Goal: Check status

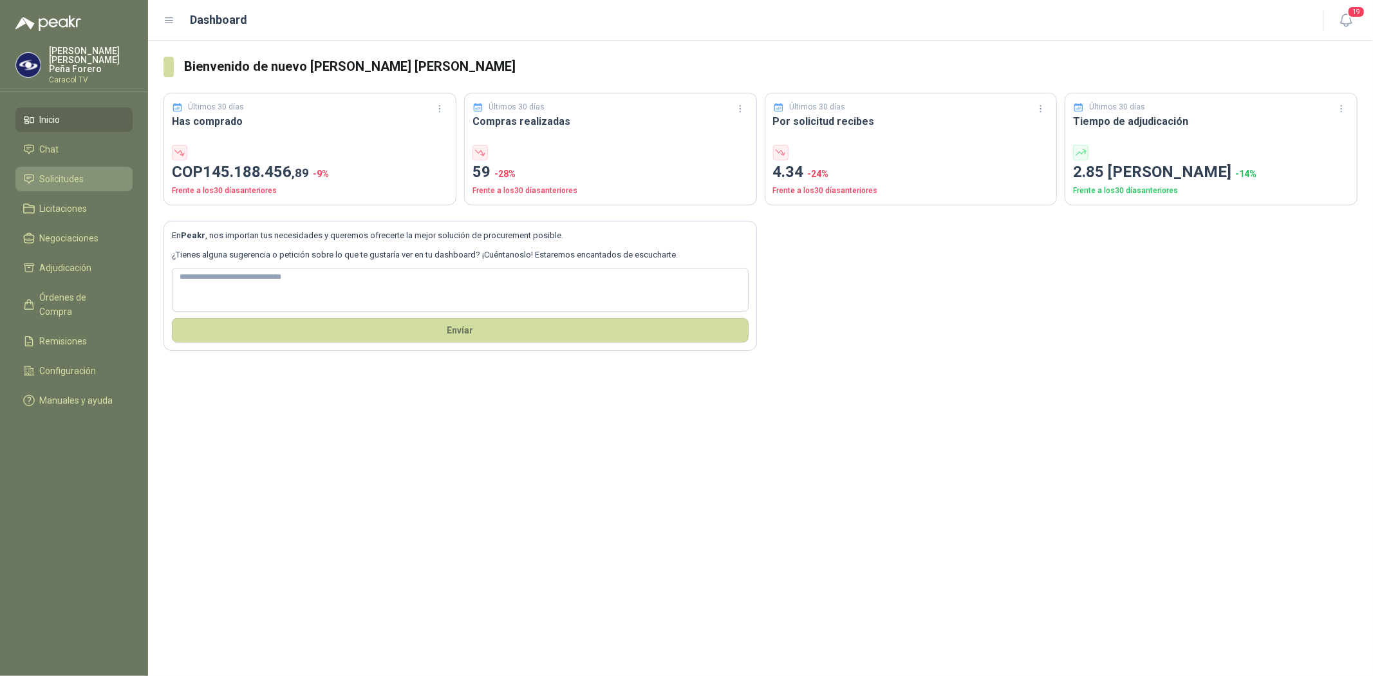
click at [69, 176] on span "Solicitudes" at bounding box center [62, 179] width 44 height 14
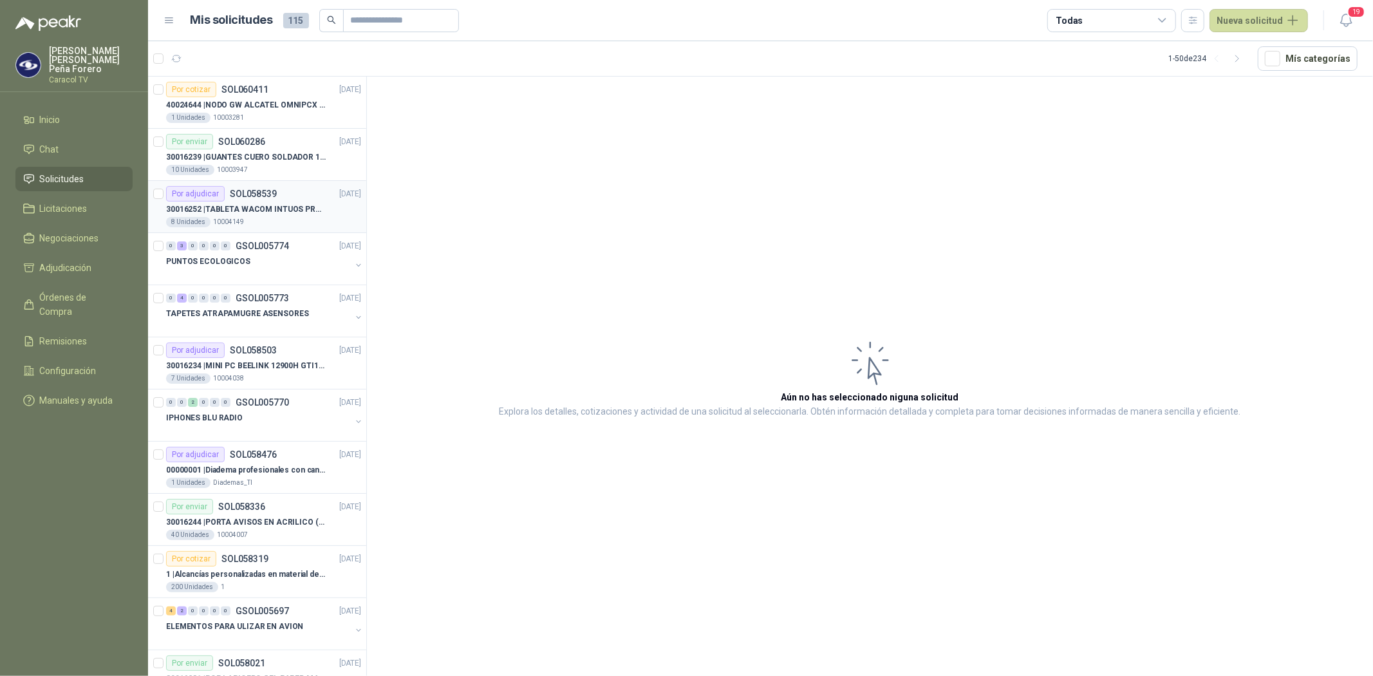
click at [301, 201] on div "30016252 | TABLETA WACOM INTUOS PRO LARGE PTK870K0A" at bounding box center [263, 208] width 195 height 15
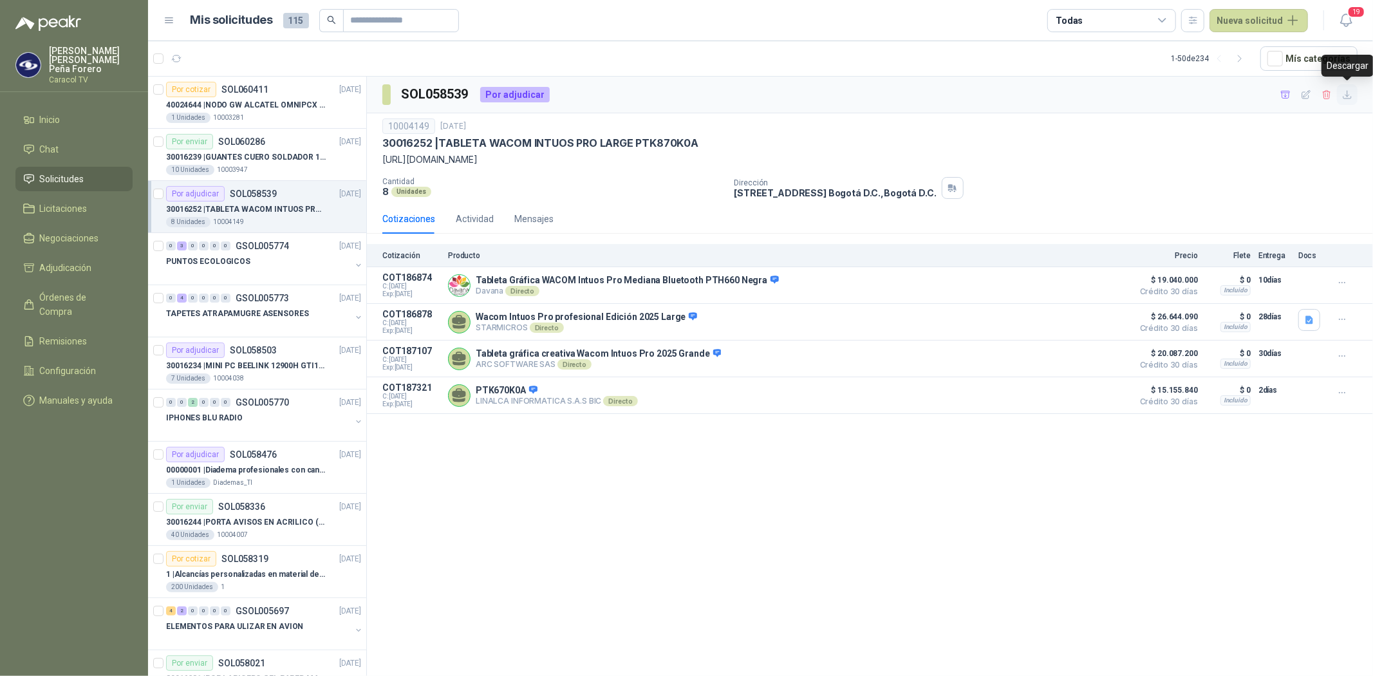
click at [1350, 95] on icon "button" at bounding box center [1347, 94] width 11 height 11
click at [1286, 90] on icon "button" at bounding box center [1285, 94] width 11 height 11
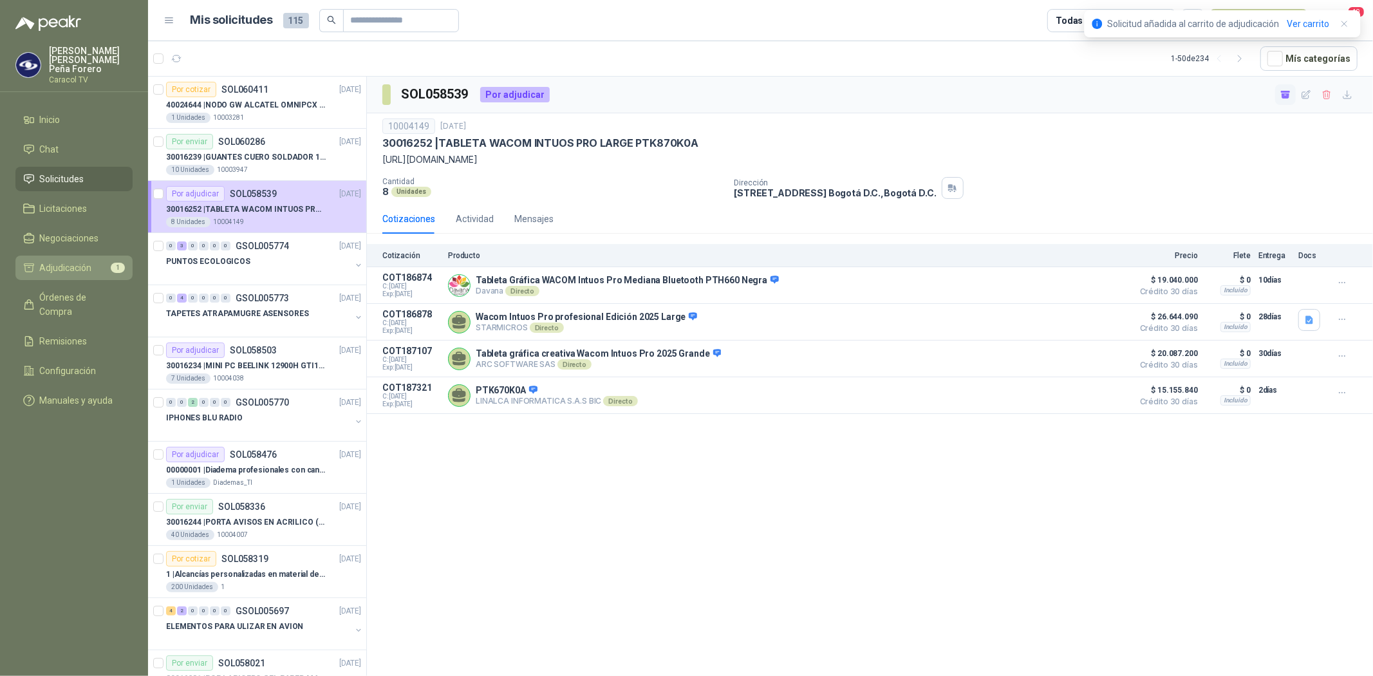
click at [86, 264] on span "Adjudicación" at bounding box center [66, 268] width 52 height 14
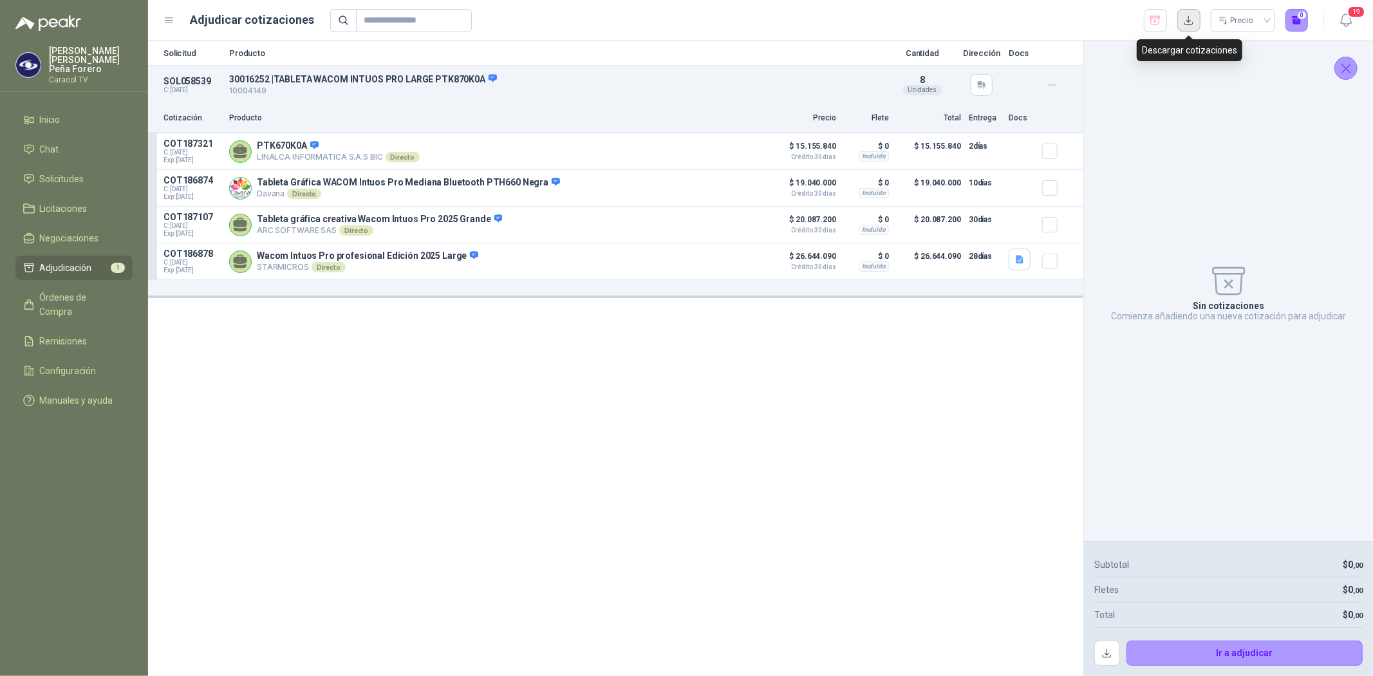
click at [1185, 19] on button "button" at bounding box center [1188, 20] width 23 height 23
click at [72, 172] on span "Solicitudes" at bounding box center [62, 179] width 44 height 14
